Goal: Task Accomplishment & Management: Use online tool/utility

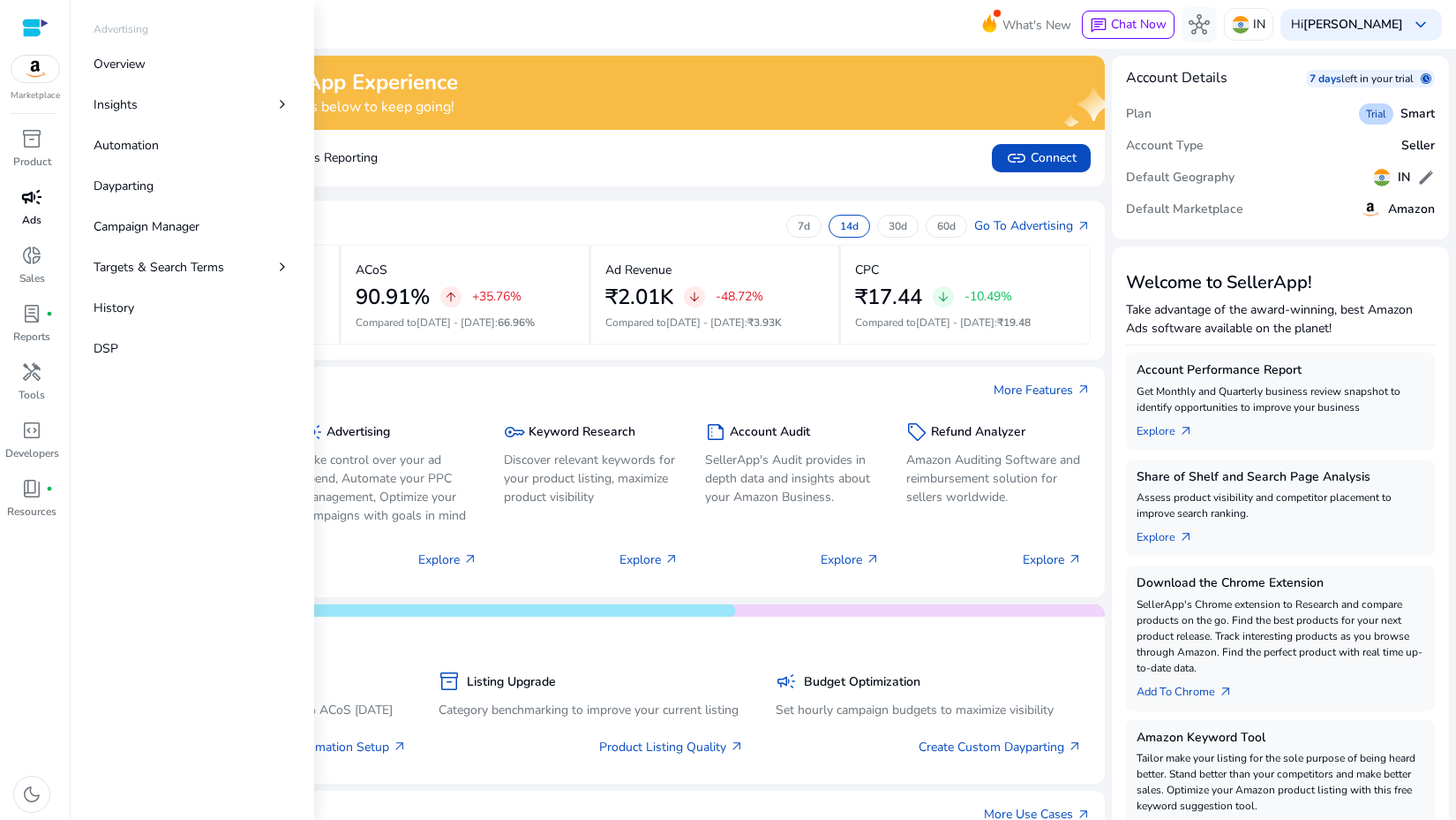
click at [32, 221] on p "Ads" at bounding box center [32, 220] width 20 height 16
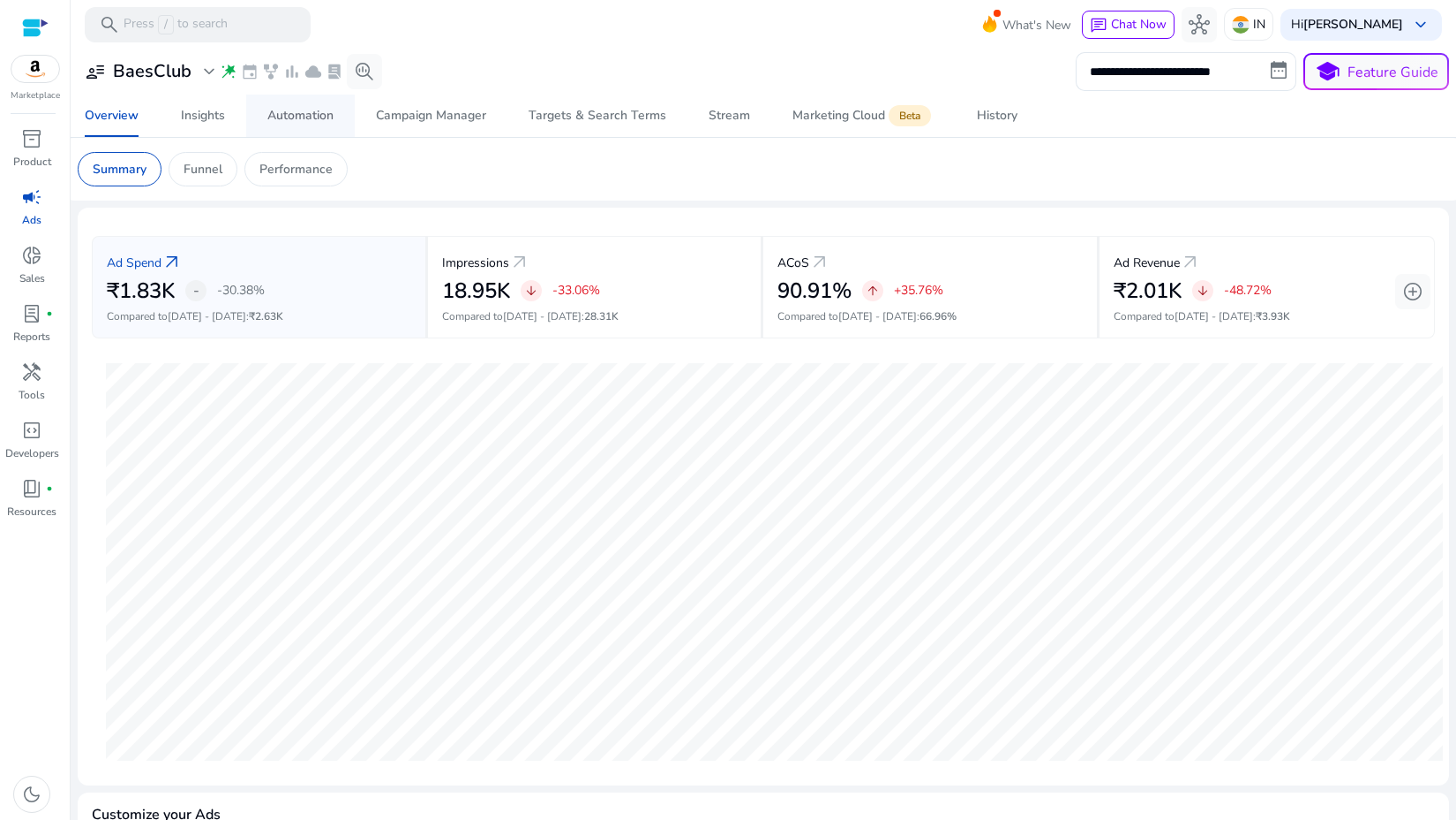
click at [312, 111] on div "Automation" at bounding box center [300, 116] width 67 height 12
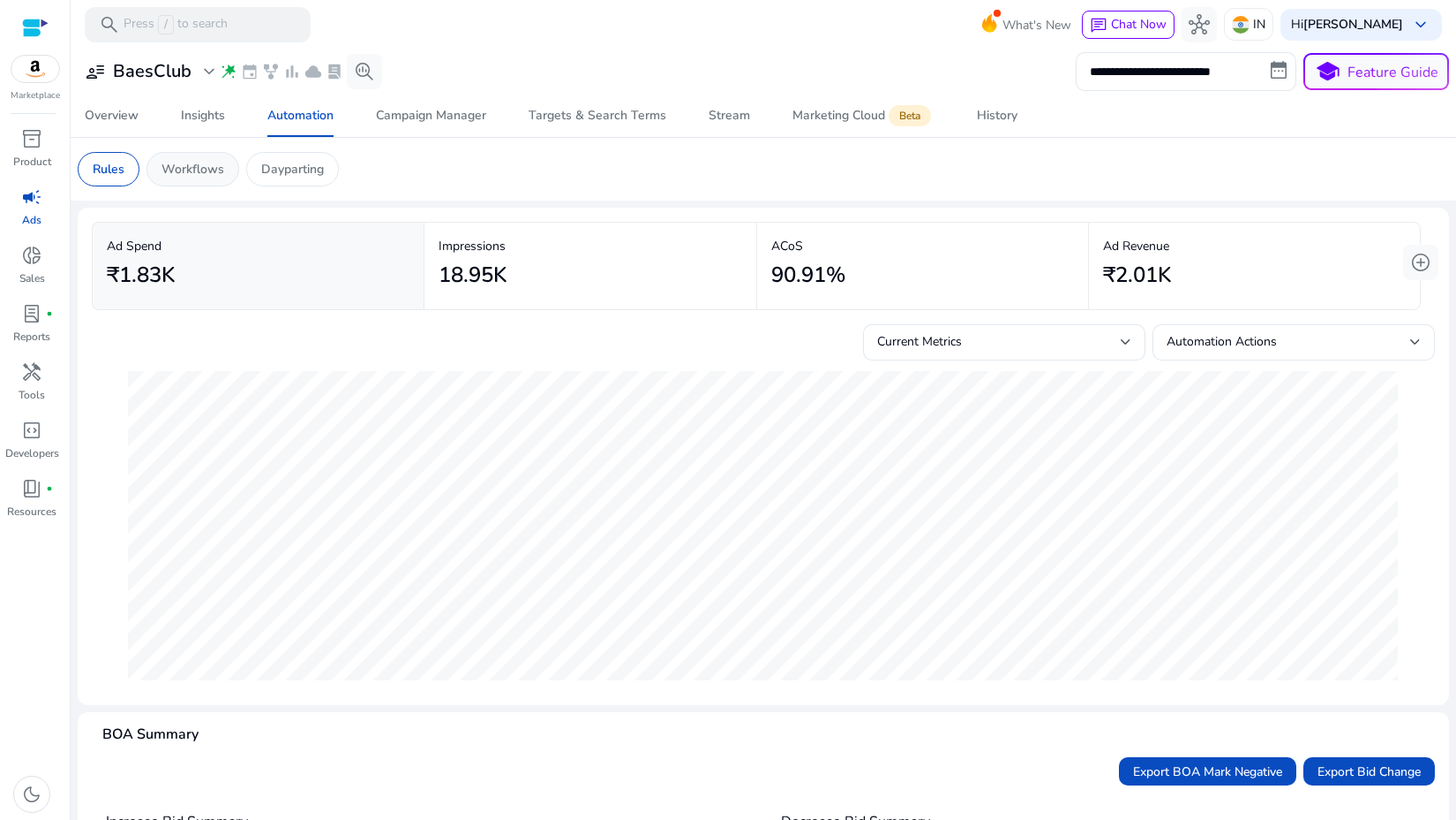
click at [236, 168] on div "Workflows" at bounding box center [192, 169] width 93 height 35
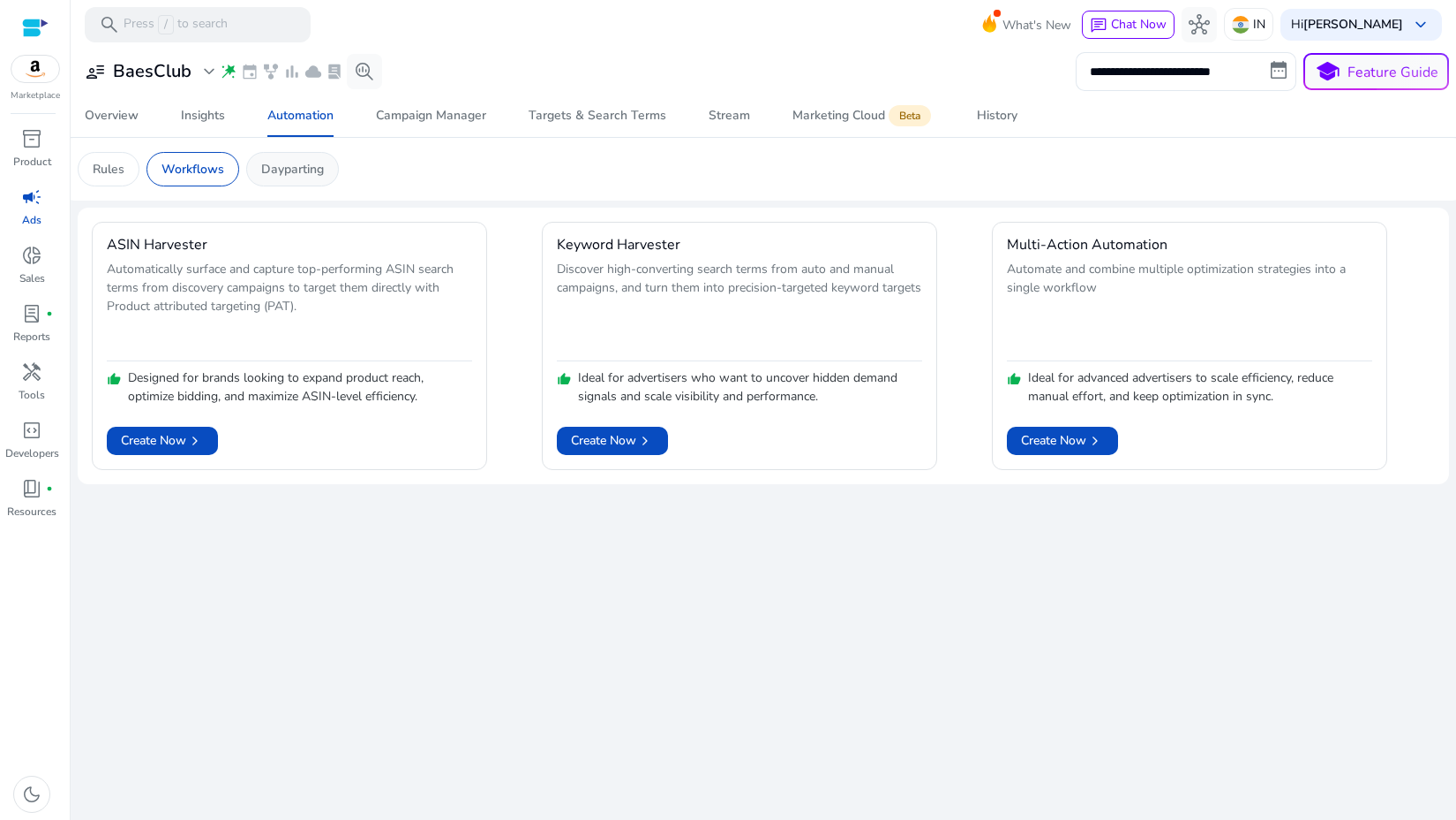
click at [313, 161] on p "Dayparting" at bounding box center [292, 169] width 63 height 19
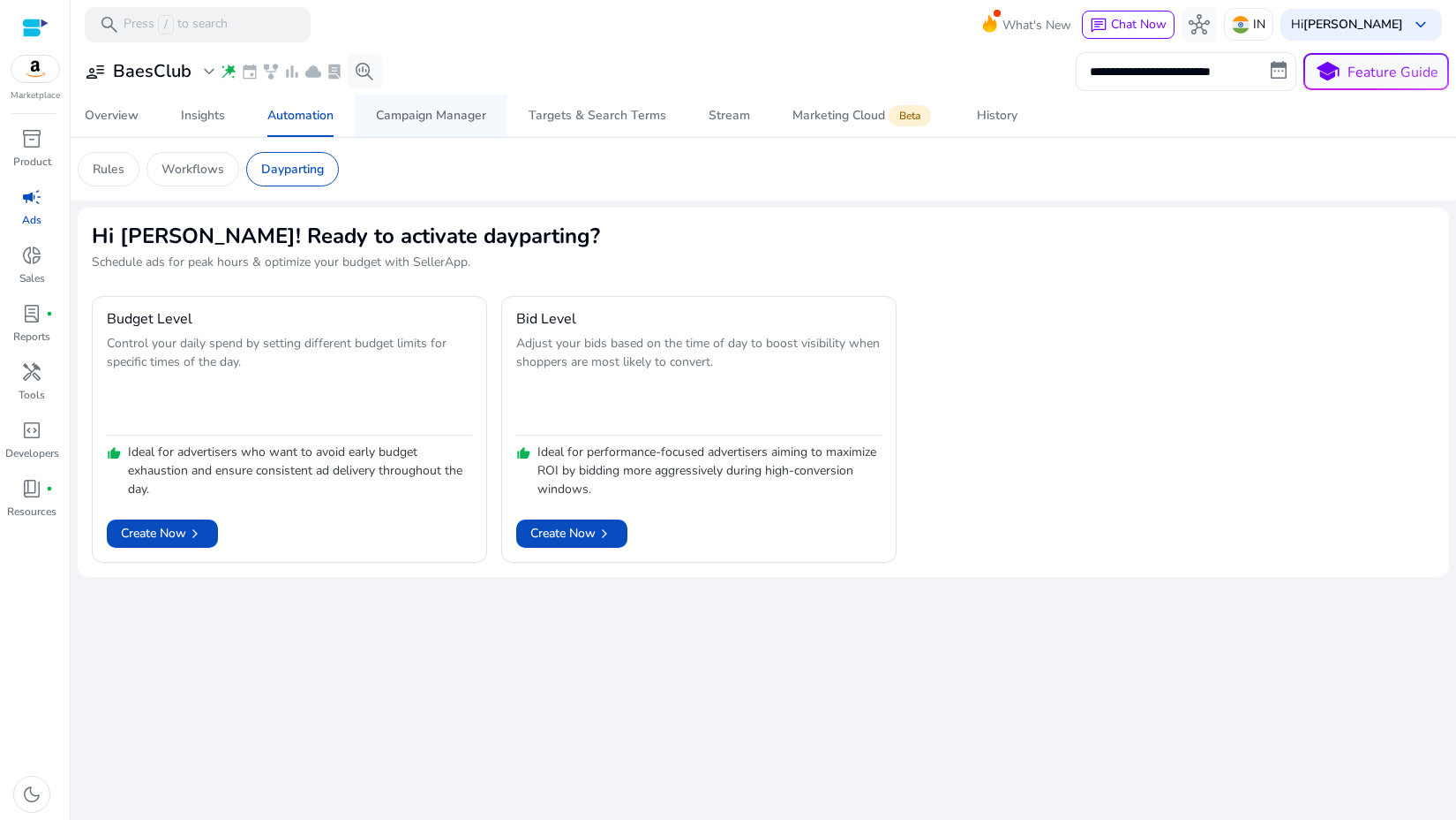
click at [406, 124] on span "Campaign Manager" at bounding box center [432, 116] width 111 height 42
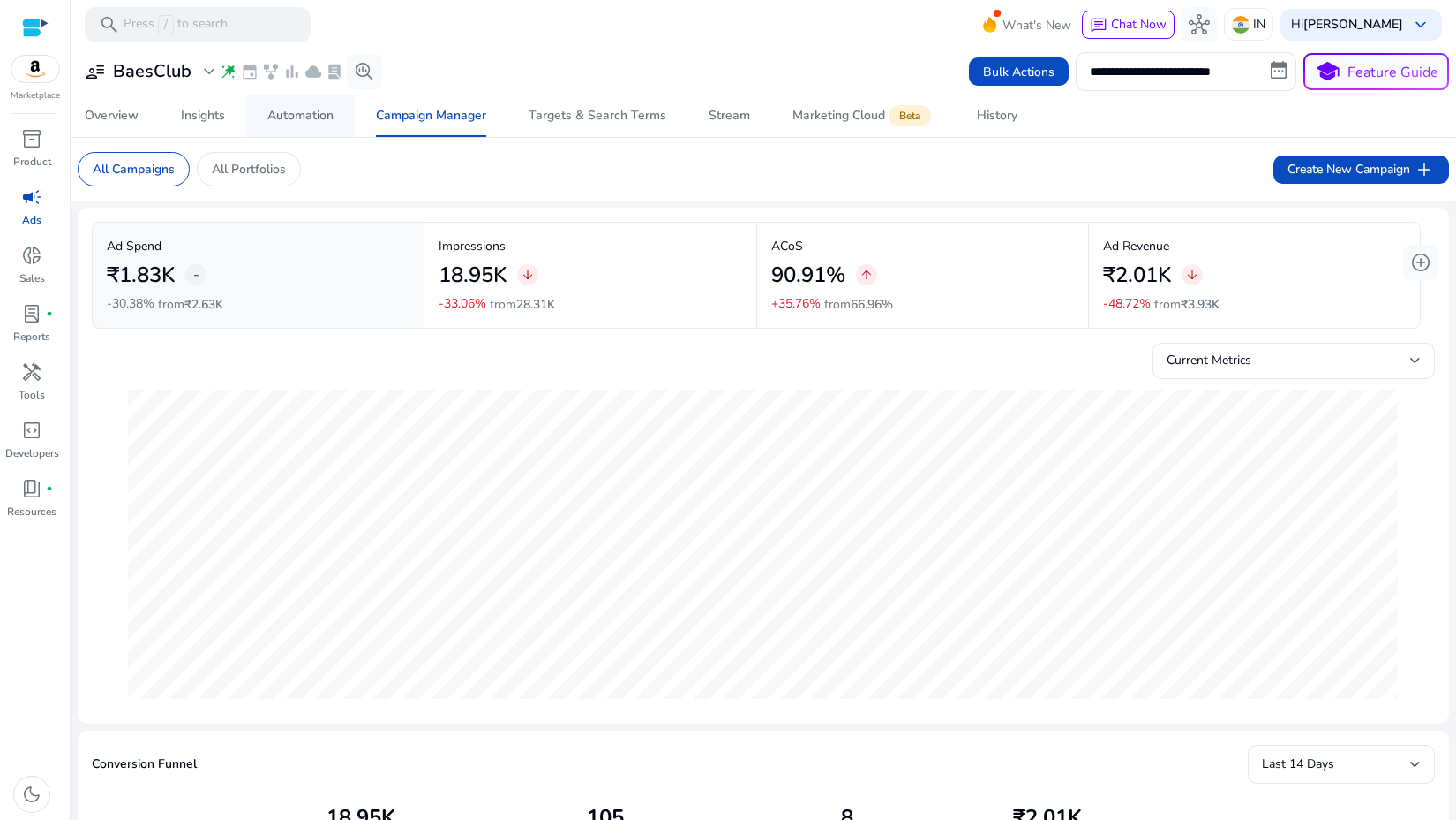
click at [297, 105] on span "Automation" at bounding box center [300, 116] width 67 height 42
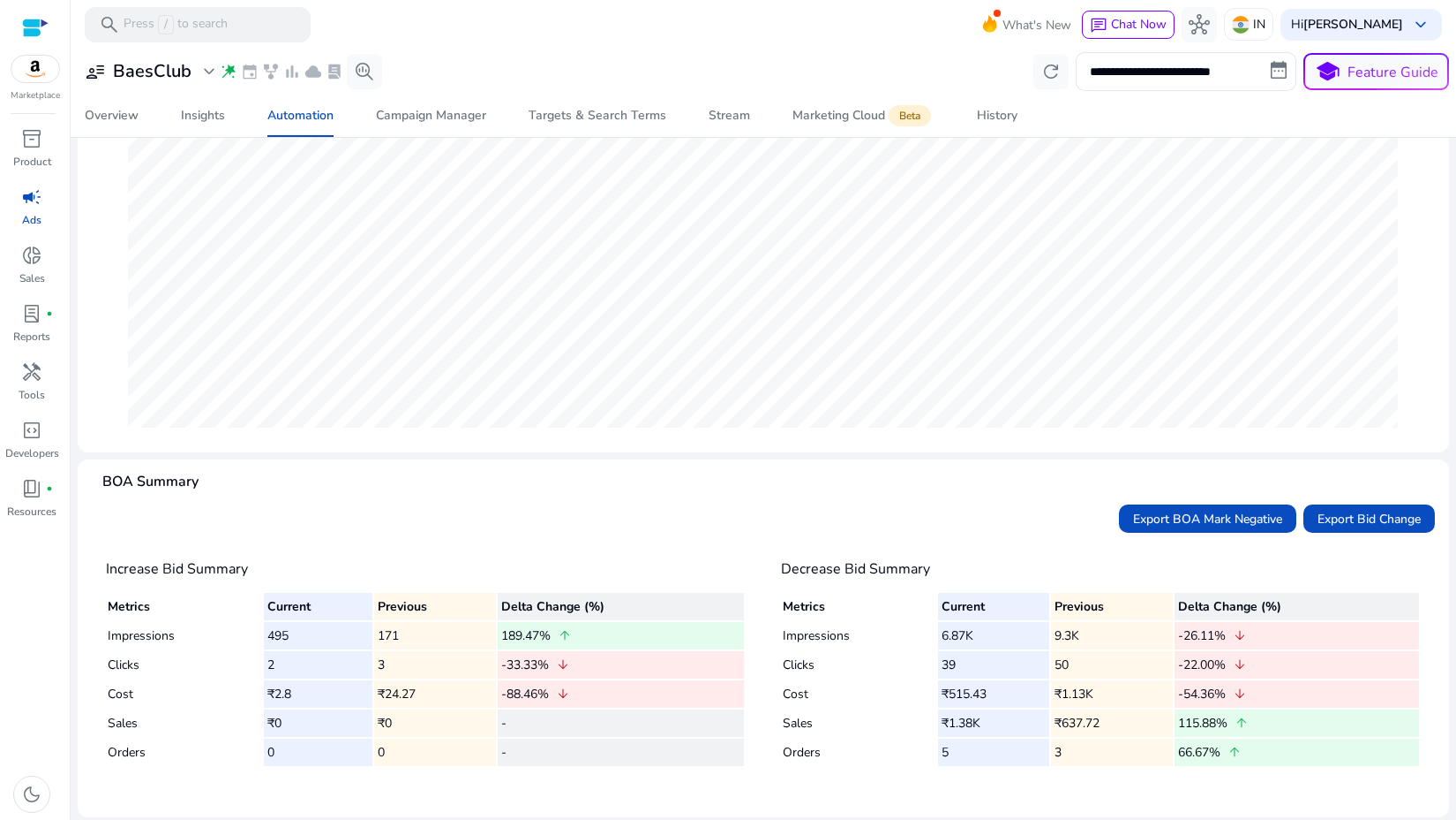
scroll to position [257, 0]
